Goal: Check status: Check status

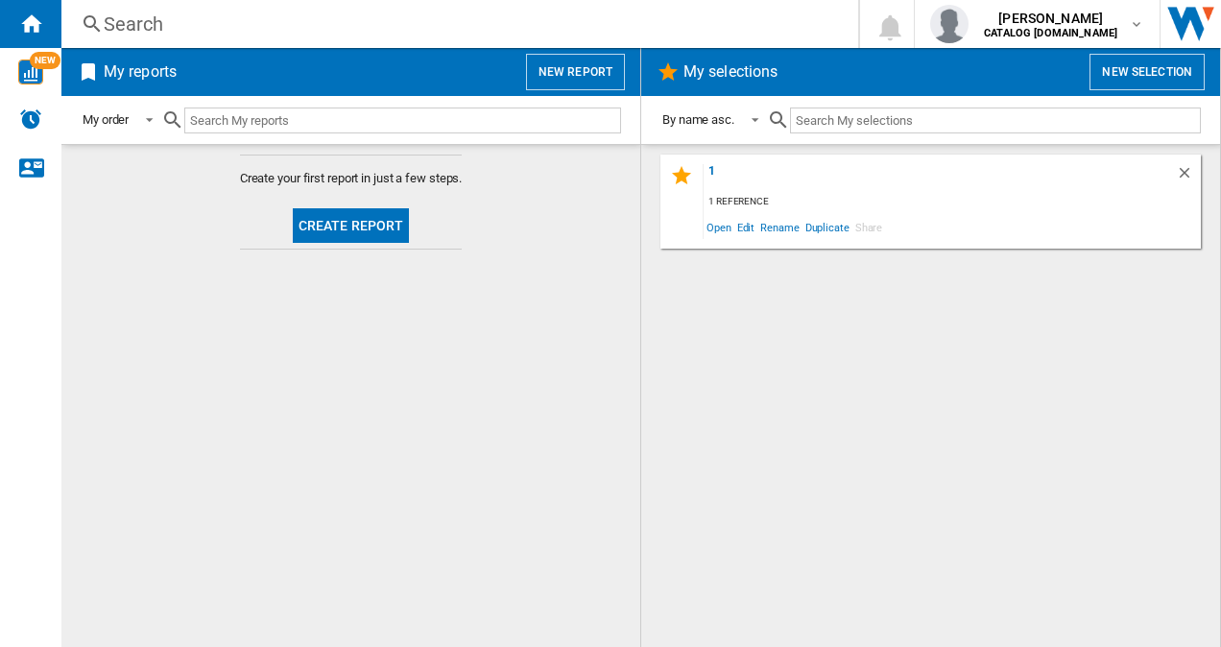
click at [283, 15] on div "Search" at bounding box center [456, 24] width 705 height 27
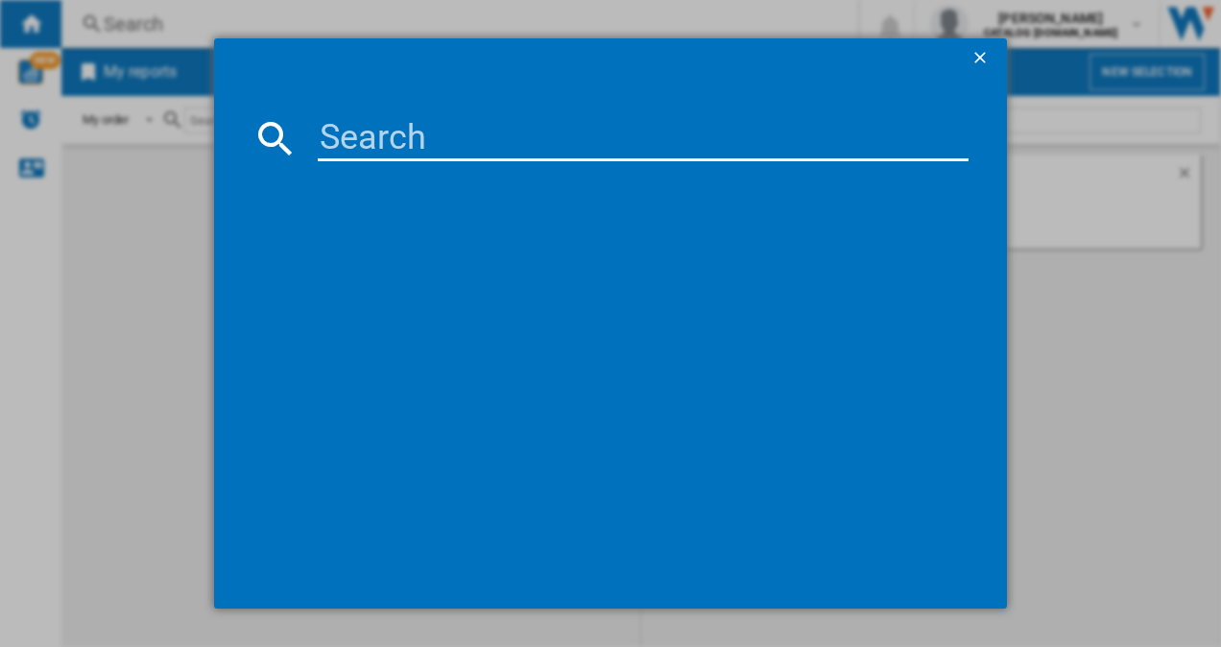
click at [351, 134] on input at bounding box center [644, 138] width 652 height 46
paste input "KB7962SE0"
type input "KB7962SE0"
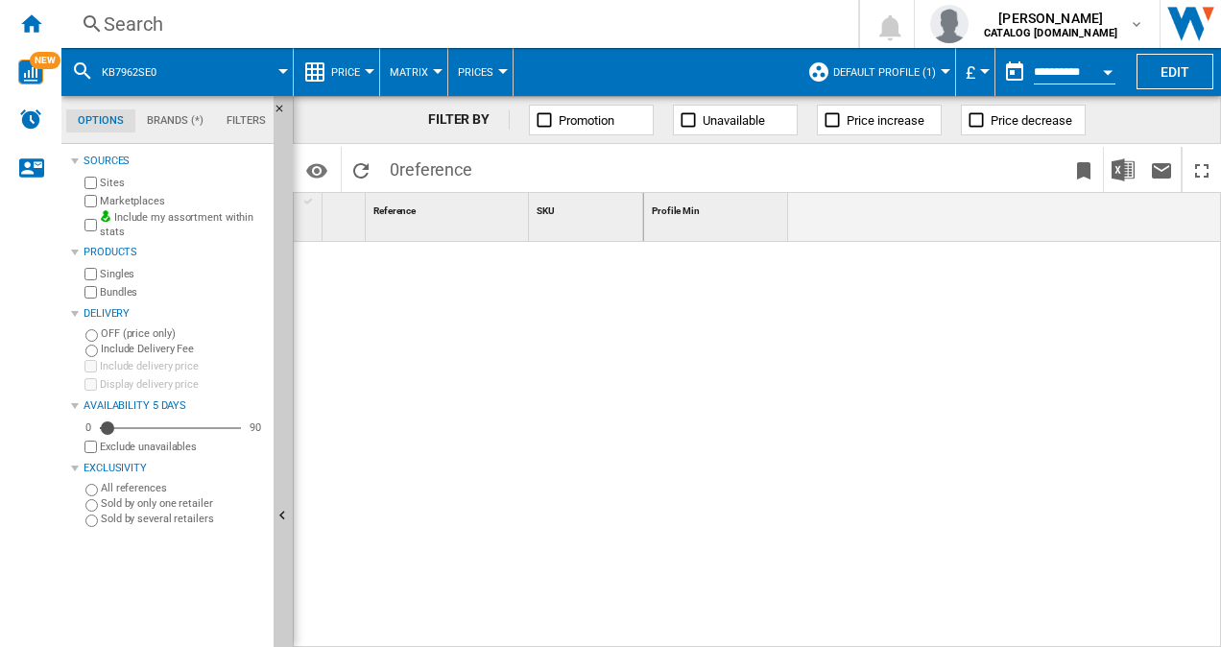
click at [880, 73] on span "Default profile (1)" at bounding box center [885, 72] width 103 height 12
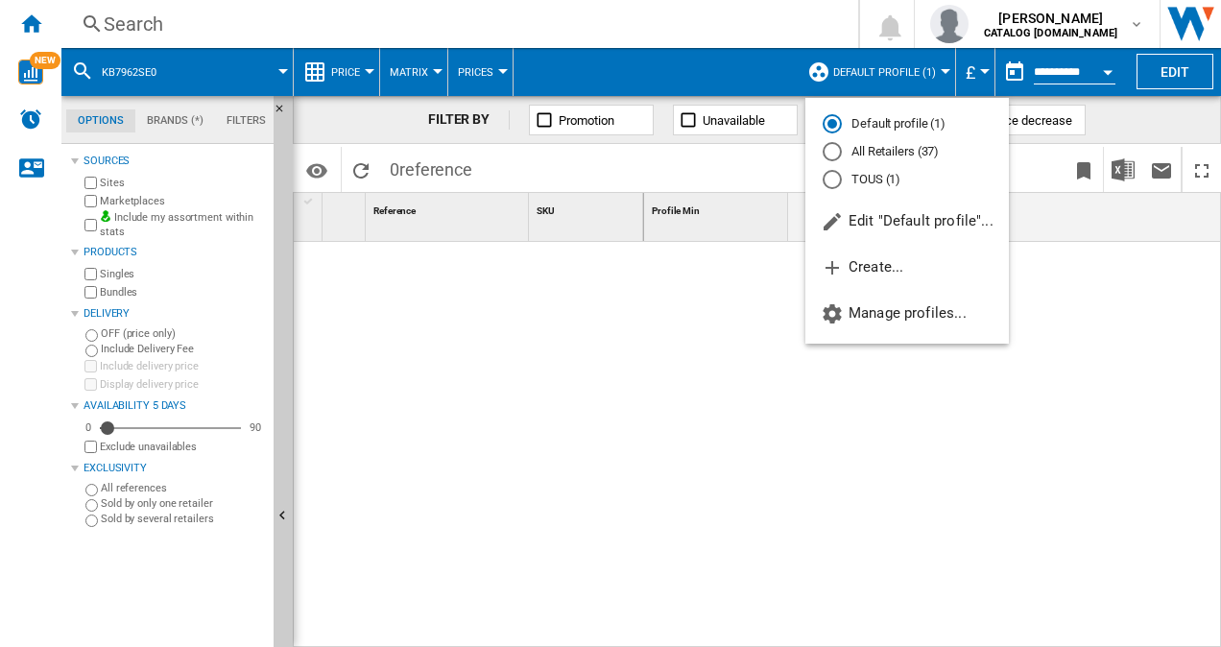
click at [901, 148] on md-radio-button "All Retailers (37)" at bounding box center [907, 152] width 169 height 18
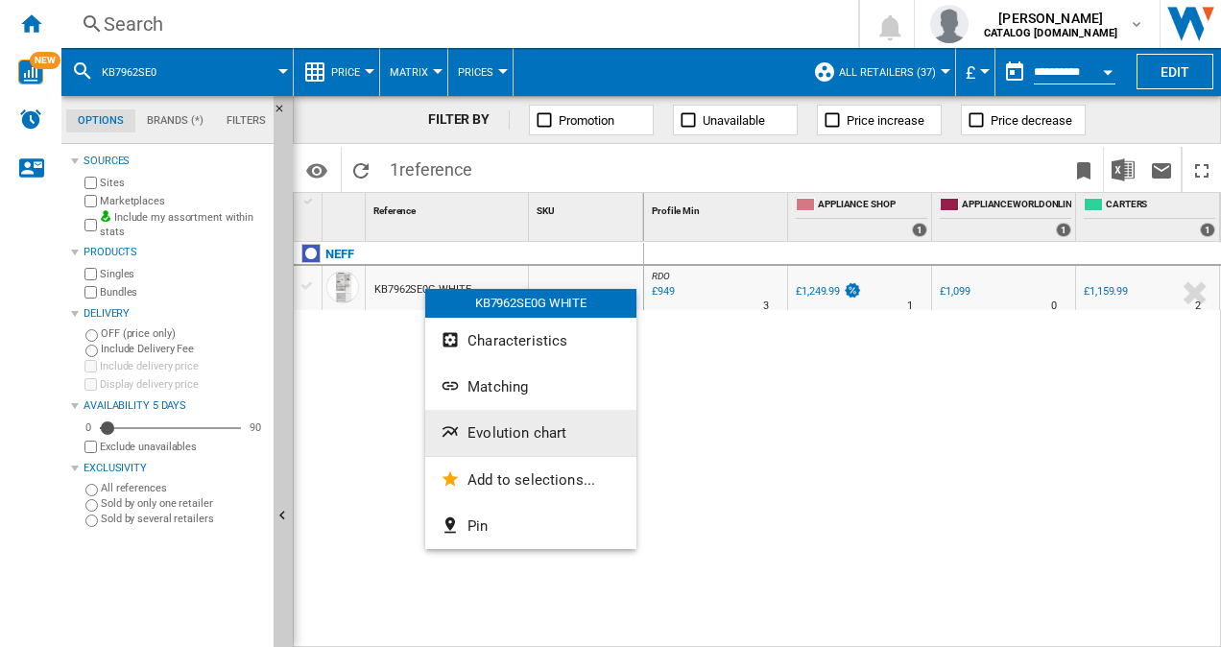
click at [526, 424] on span "Evolution chart" at bounding box center [517, 432] width 99 height 17
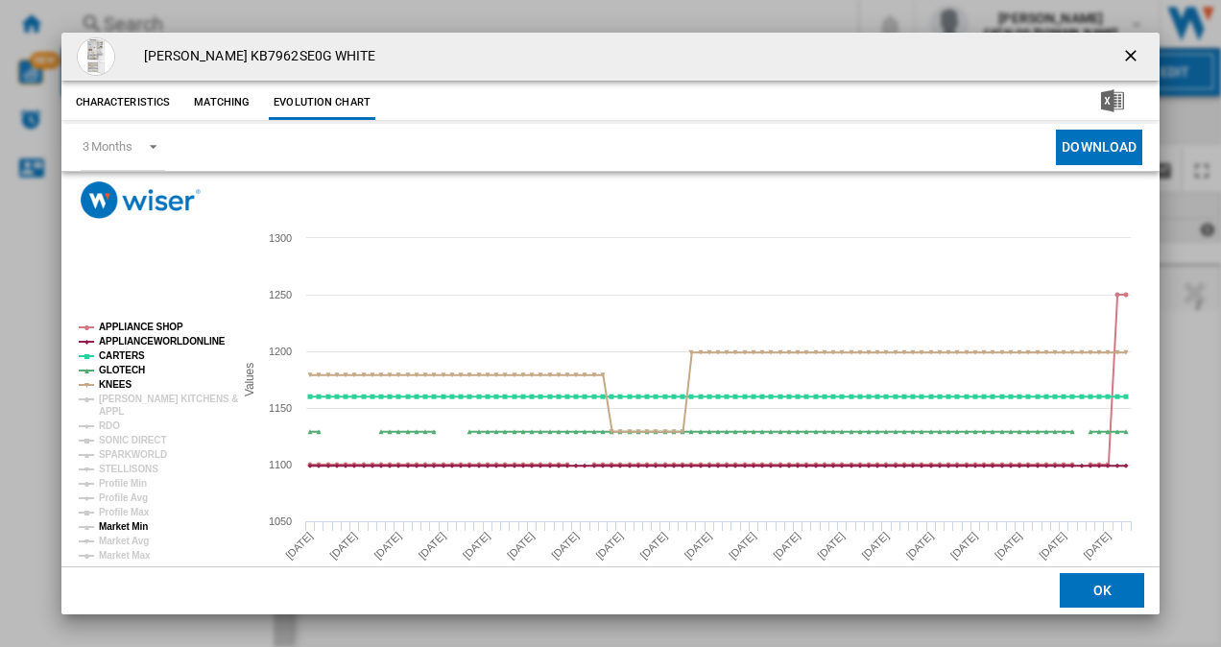
click at [135, 521] on tspan "Market Min" at bounding box center [123, 526] width 49 height 11
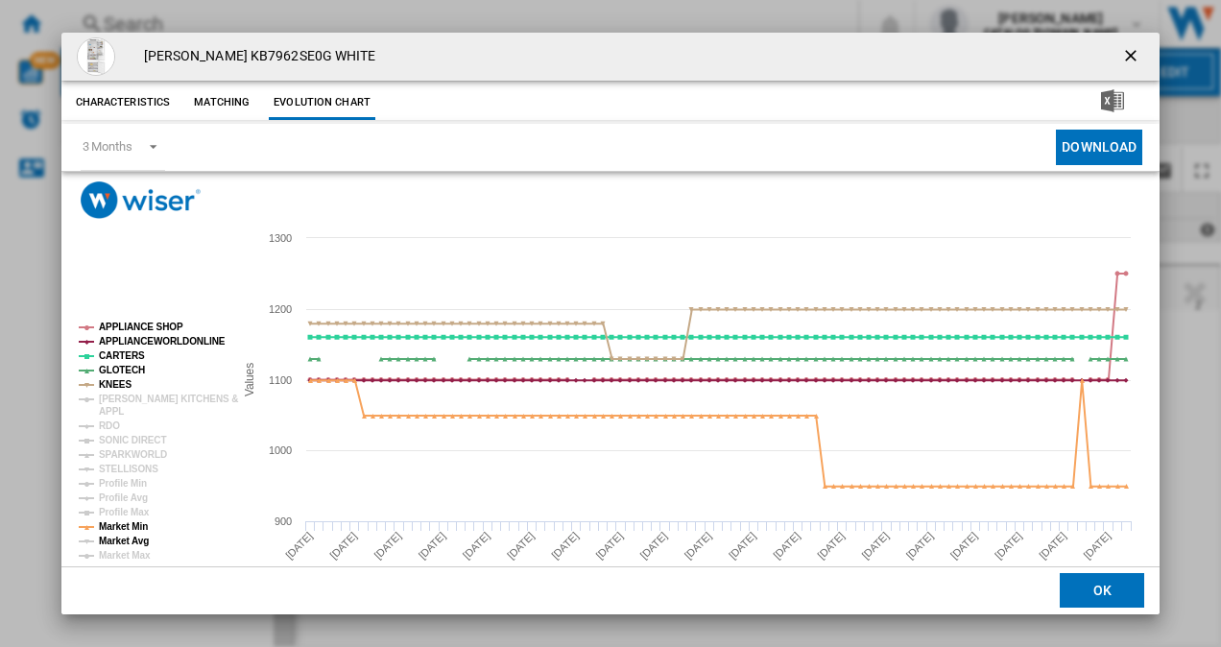
click at [135, 544] on tspan "Market Avg" at bounding box center [124, 541] width 50 height 11
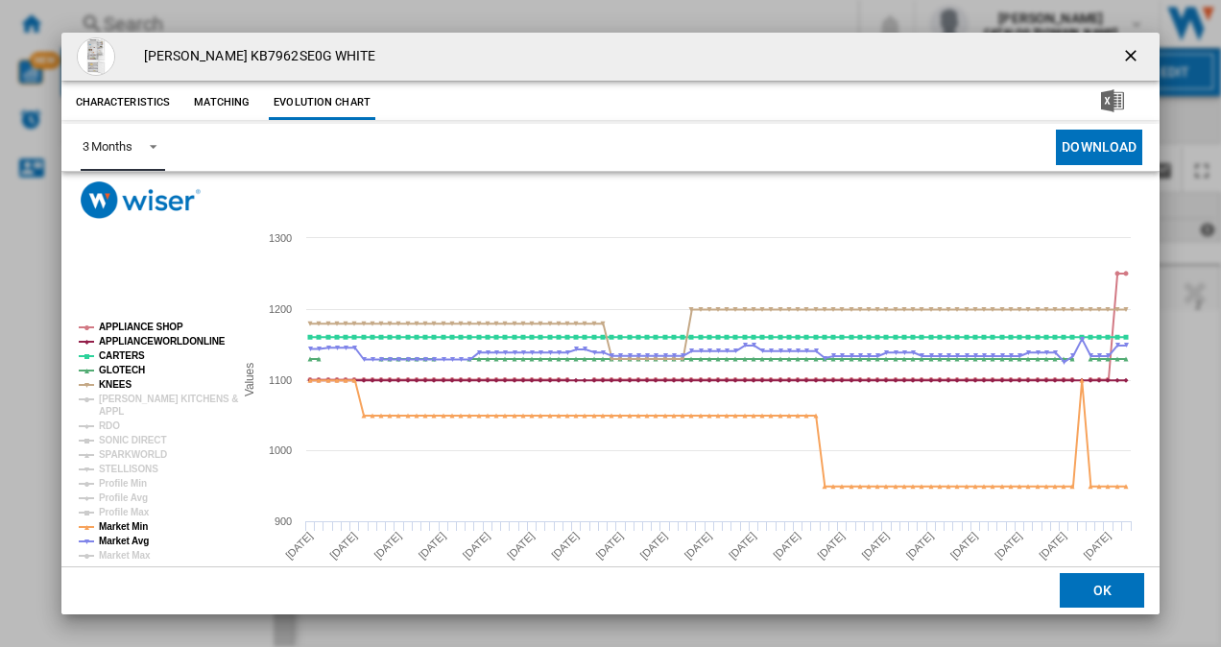
click at [142, 148] on span "Product popup" at bounding box center [147, 144] width 23 height 17
click at [138, 187] on md-option "6 Months" at bounding box center [131, 194] width 131 height 46
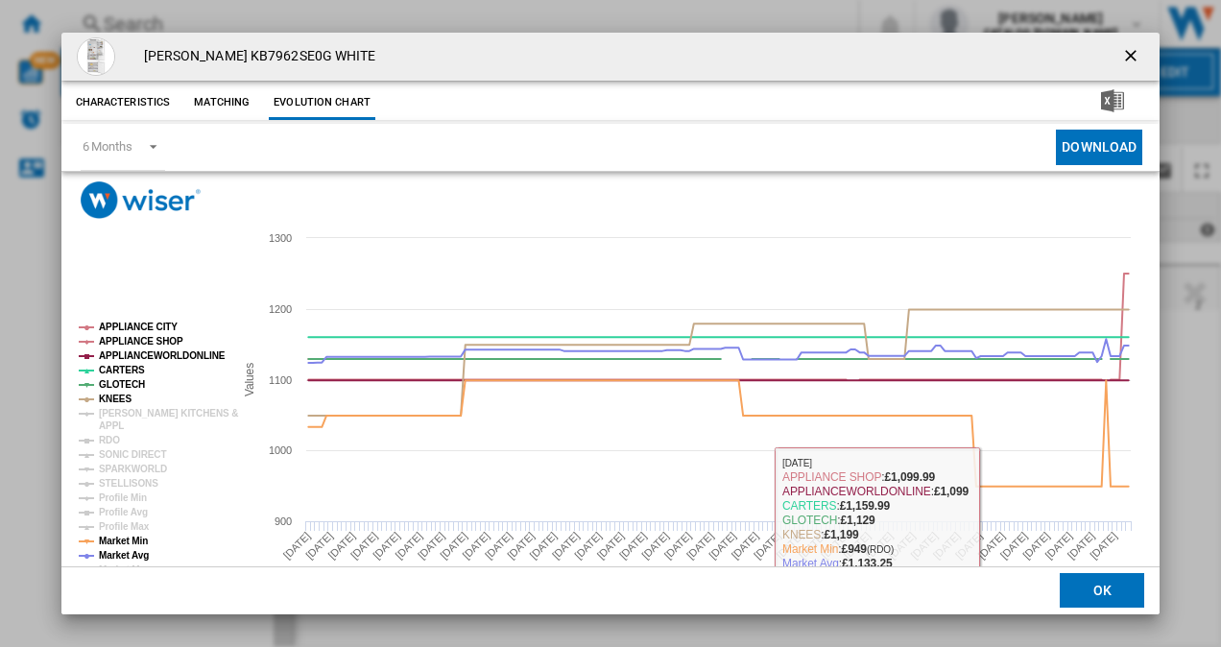
click at [1099, 601] on button "OK" at bounding box center [1102, 591] width 85 height 35
